Goal: Check status: Check status

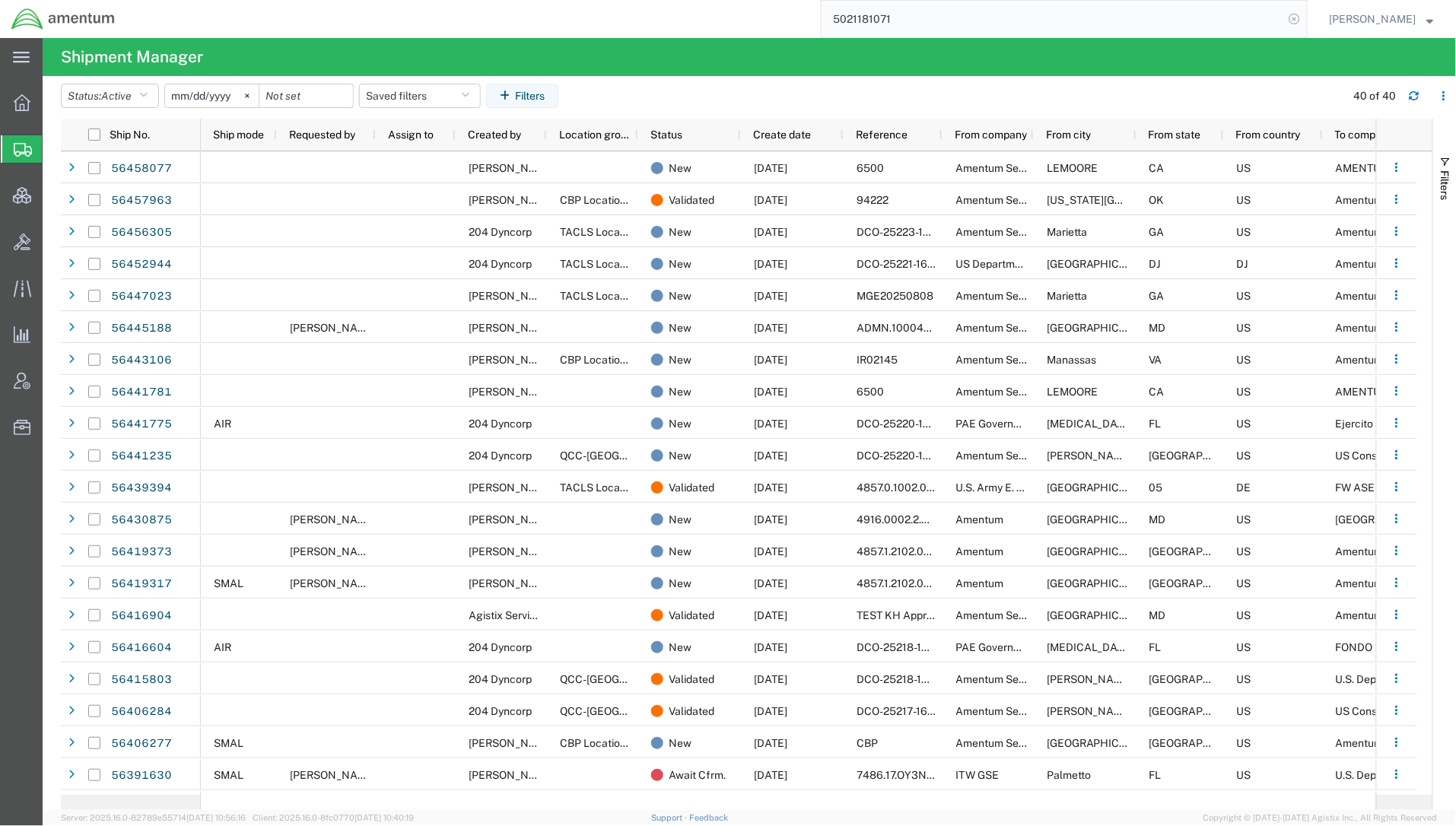
click at [1294, 19] on icon at bounding box center [1295, 19] width 22 height 22
click at [542, 94] on button "Filters" at bounding box center [522, 95] width 73 height 24
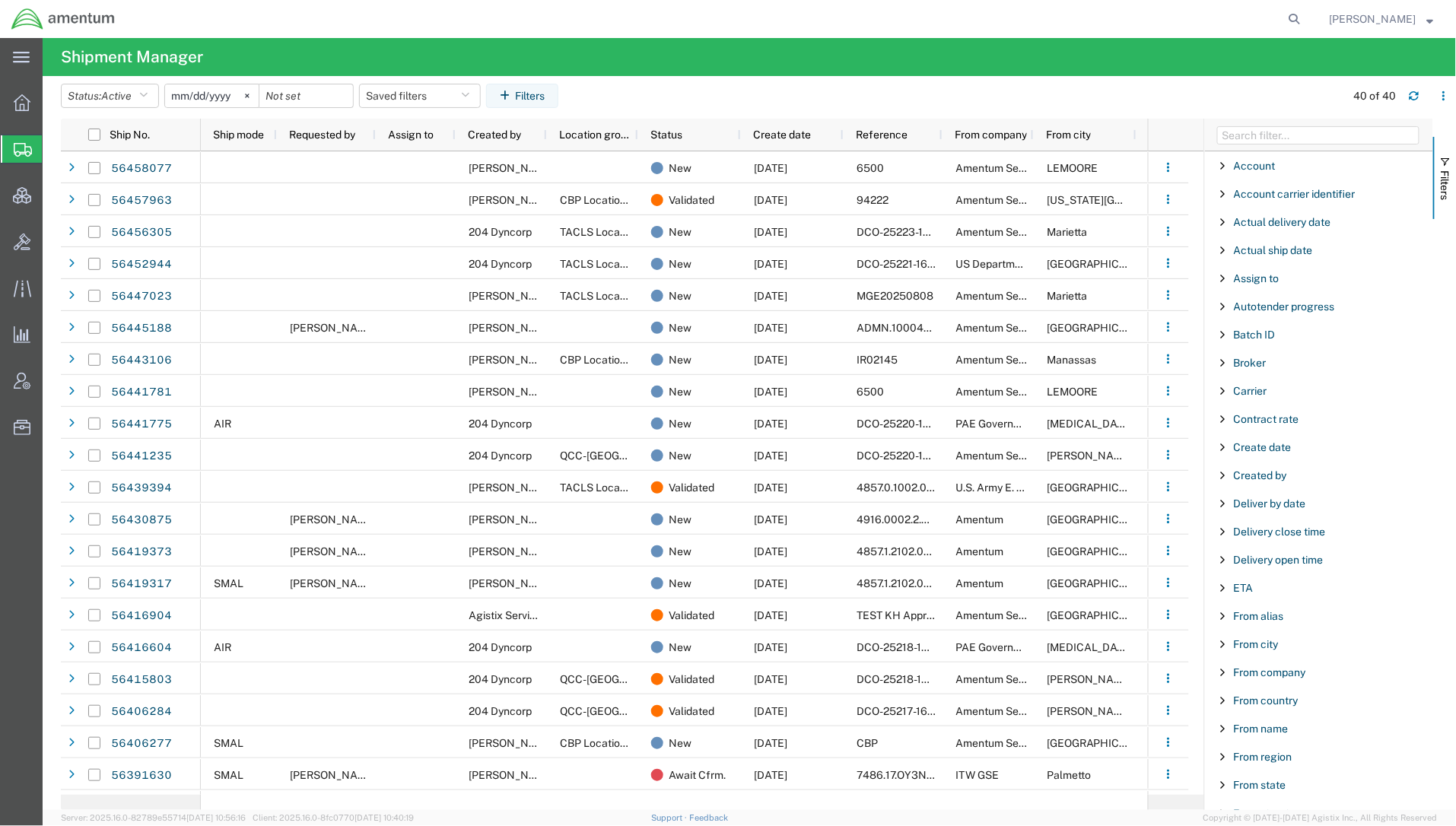
click at [1289, 481] on div "Created by" at bounding box center [1319, 475] width 228 height 28
click at [1285, 542] on input "Filter Value" at bounding box center [1324, 539] width 199 height 18
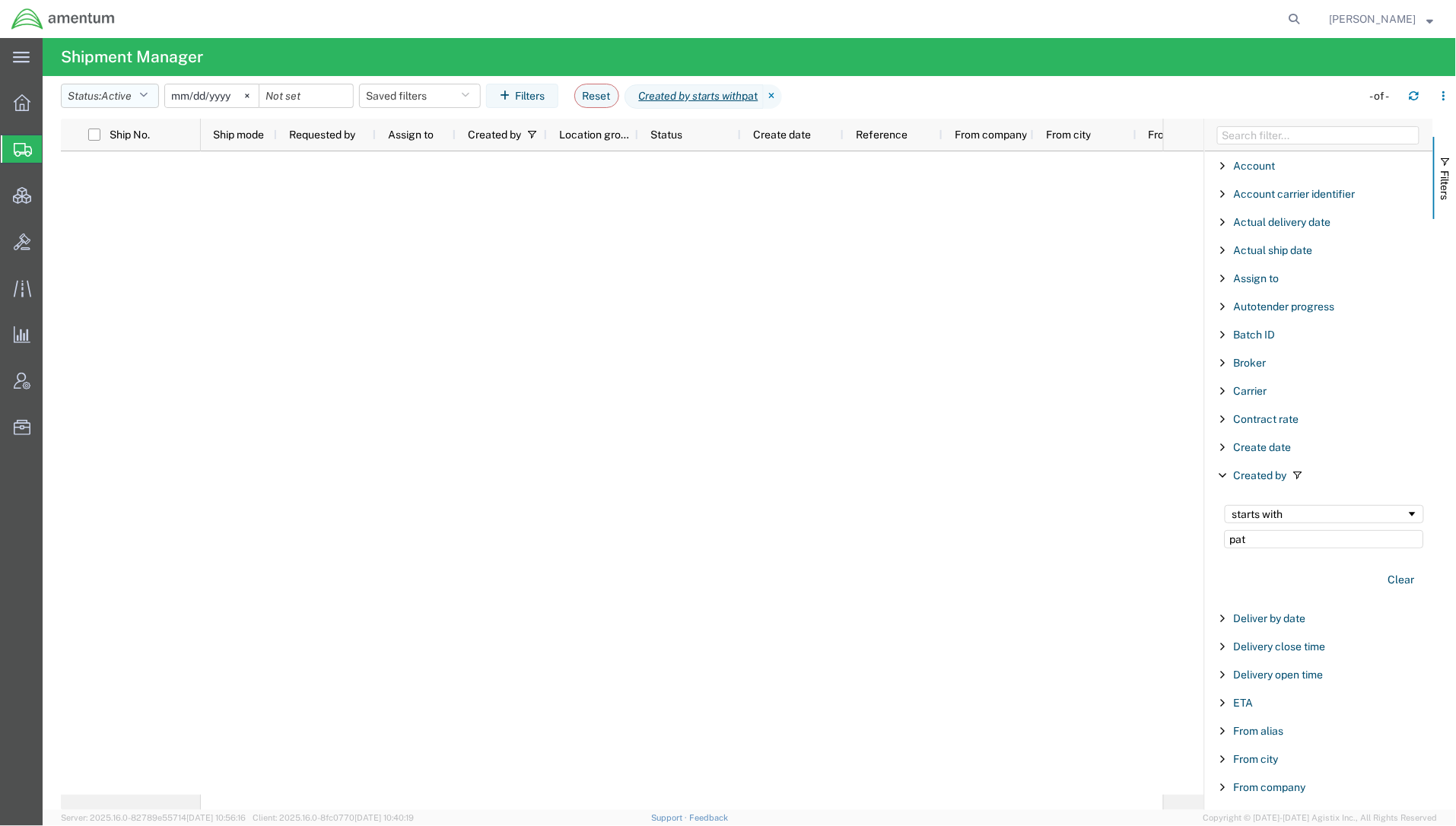
type input "pat"
click at [144, 98] on icon "button" at bounding box center [143, 96] width 8 height 11
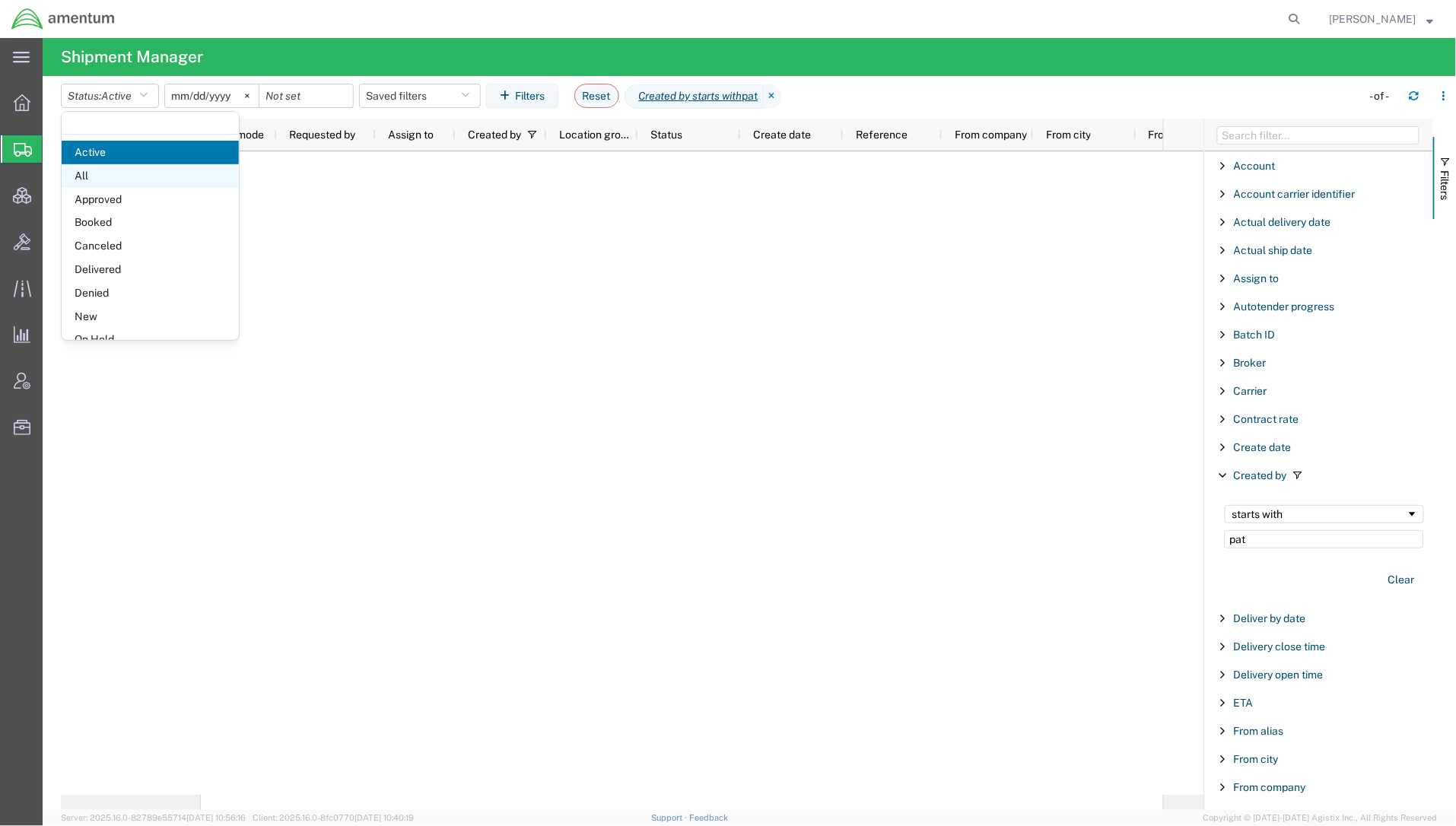
click at [122, 169] on span "All" at bounding box center [151, 176] width 178 height 23
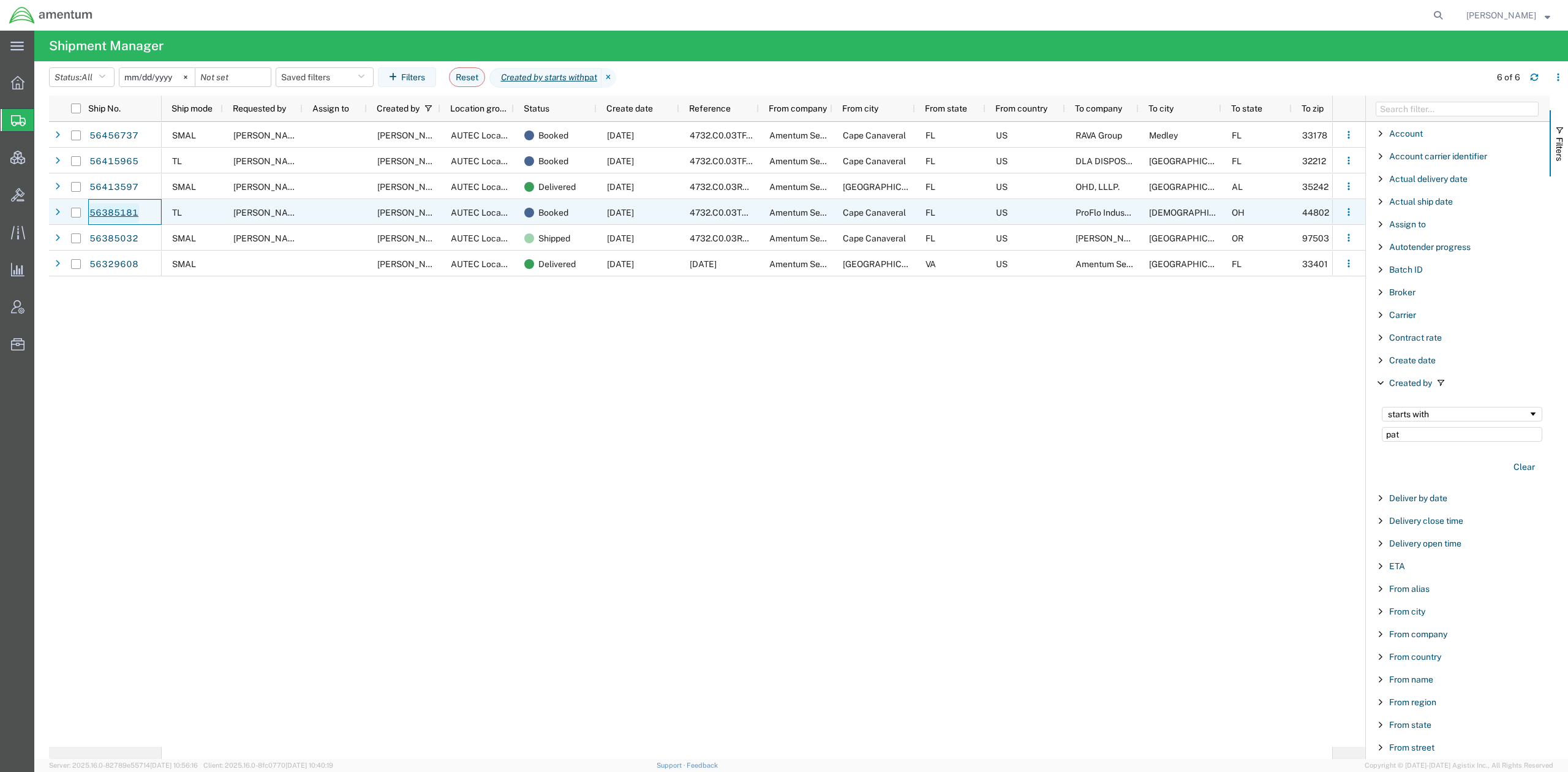
click at [134, 220] on link "56385181" at bounding box center [114, 213] width 51 height 19
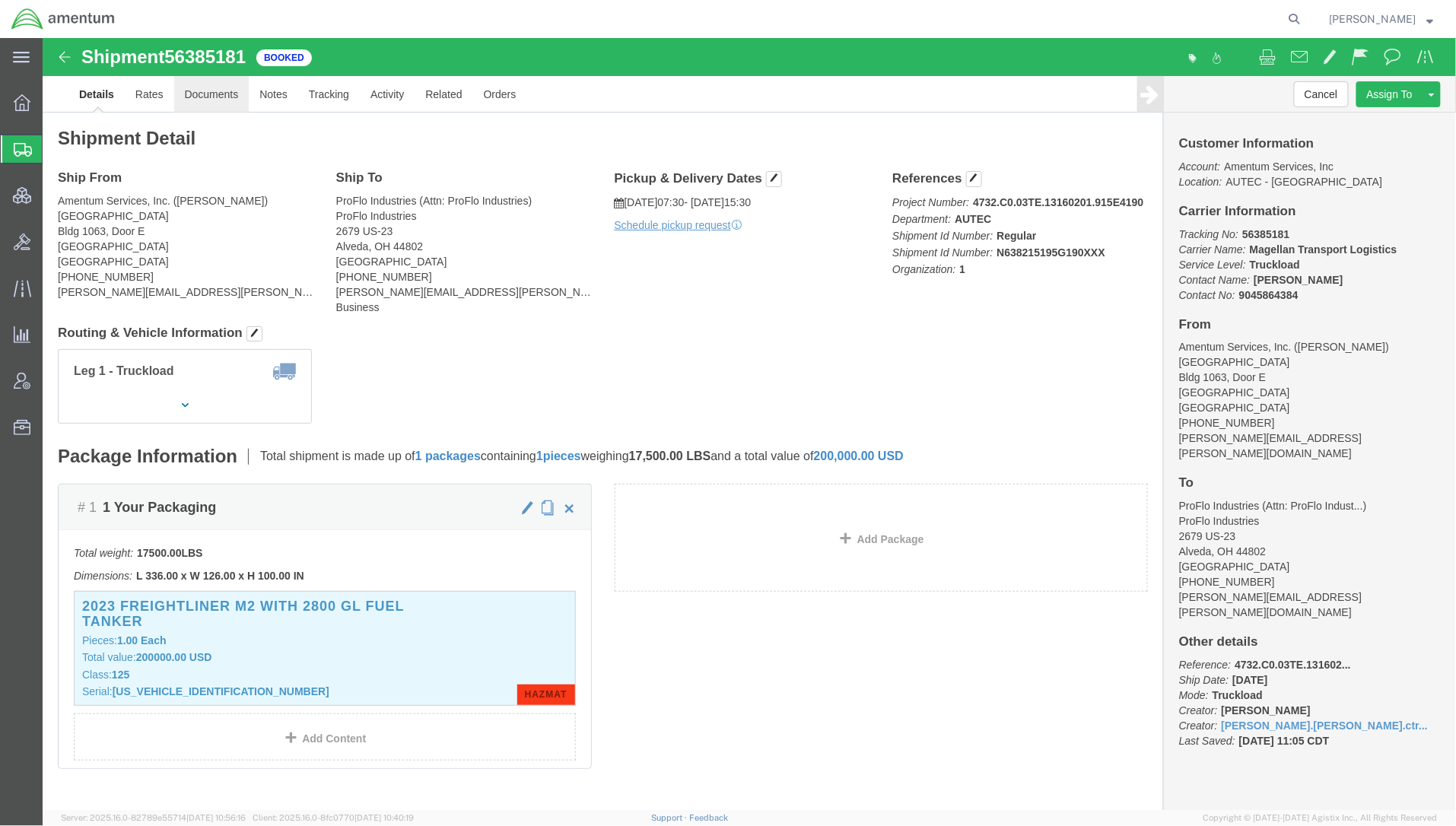
click link "Documents"
